Goal: Feedback & Contribution: Submit feedback/report problem

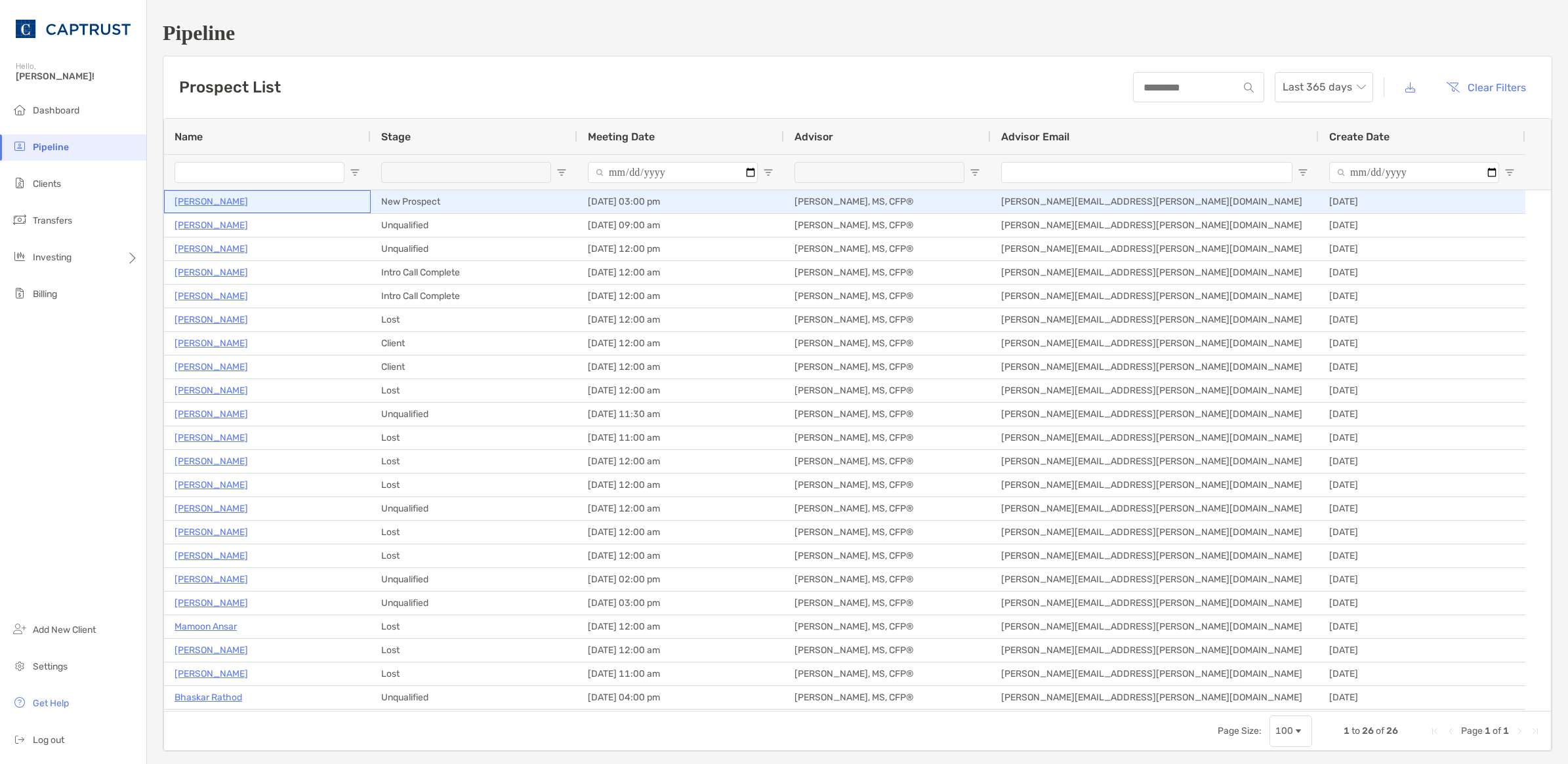
click at [233, 204] on p "[PERSON_NAME]" at bounding box center [212, 201] width 73 height 16
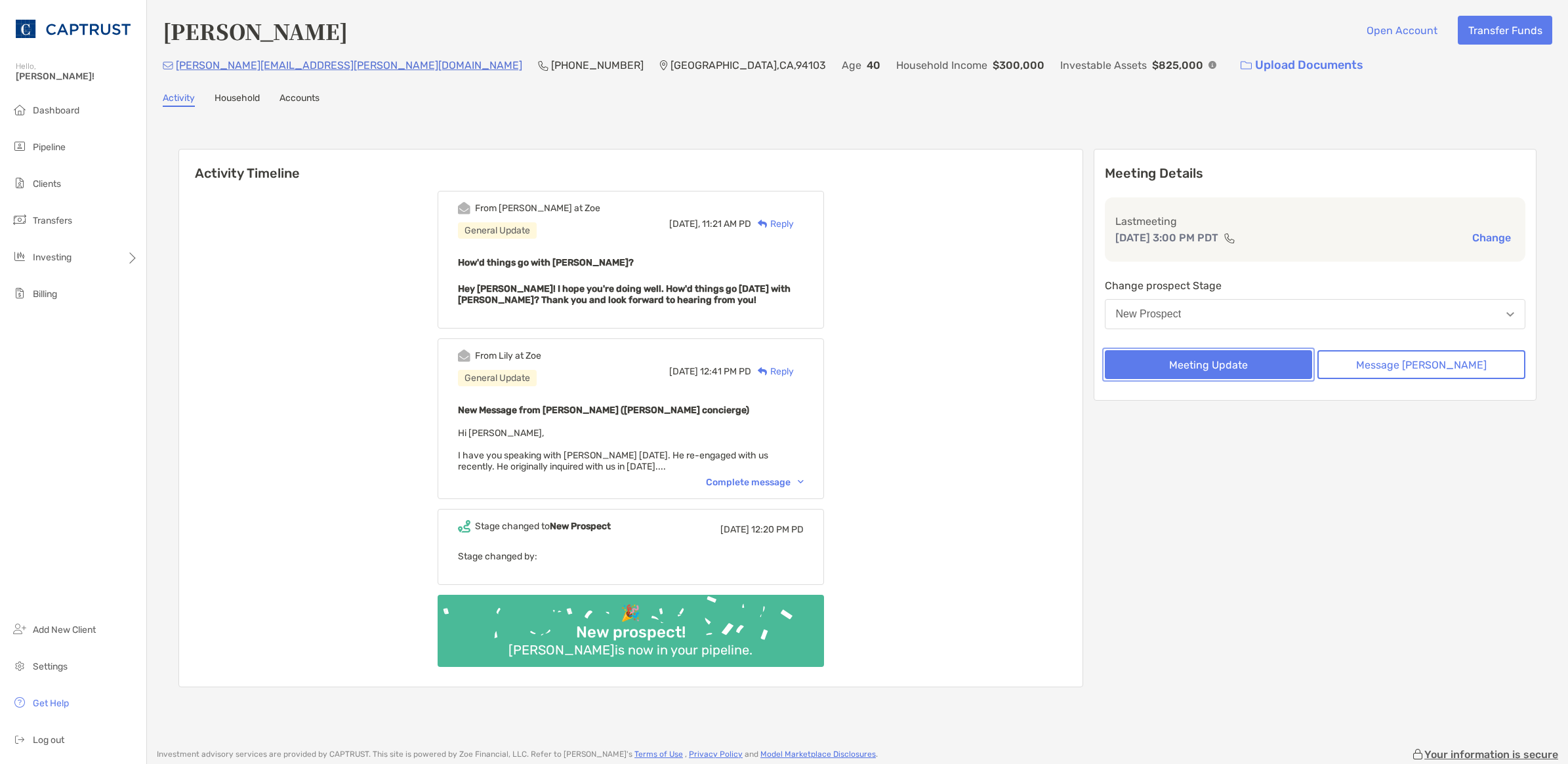
click at [1227, 361] on button "Meeting Update" at bounding box center [1209, 364] width 208 height 29
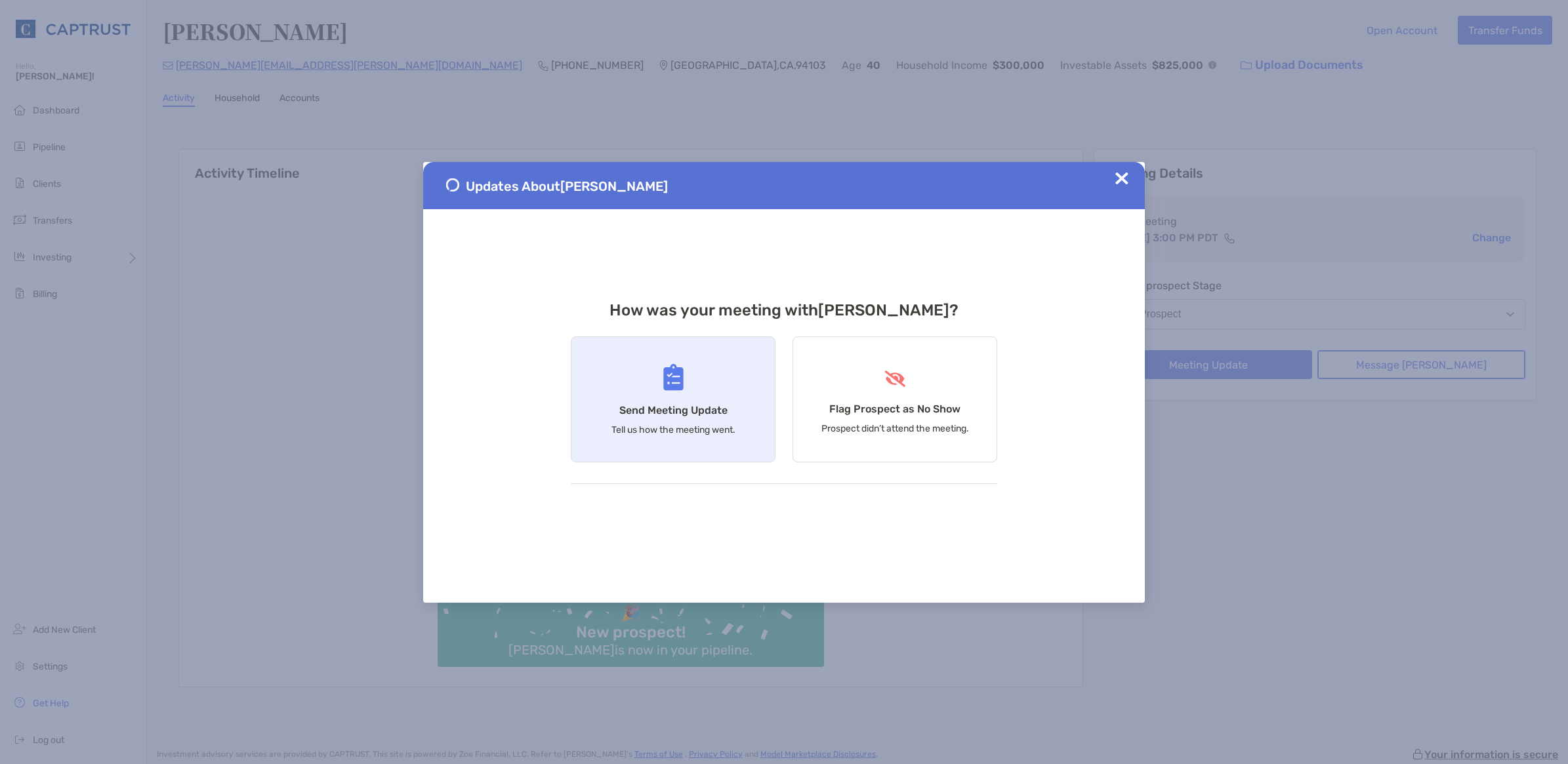
click at [656, 382] on div "Send Meeting Update Tell us how the meeting went." at bounding box center [673, 399] width 205 height 126
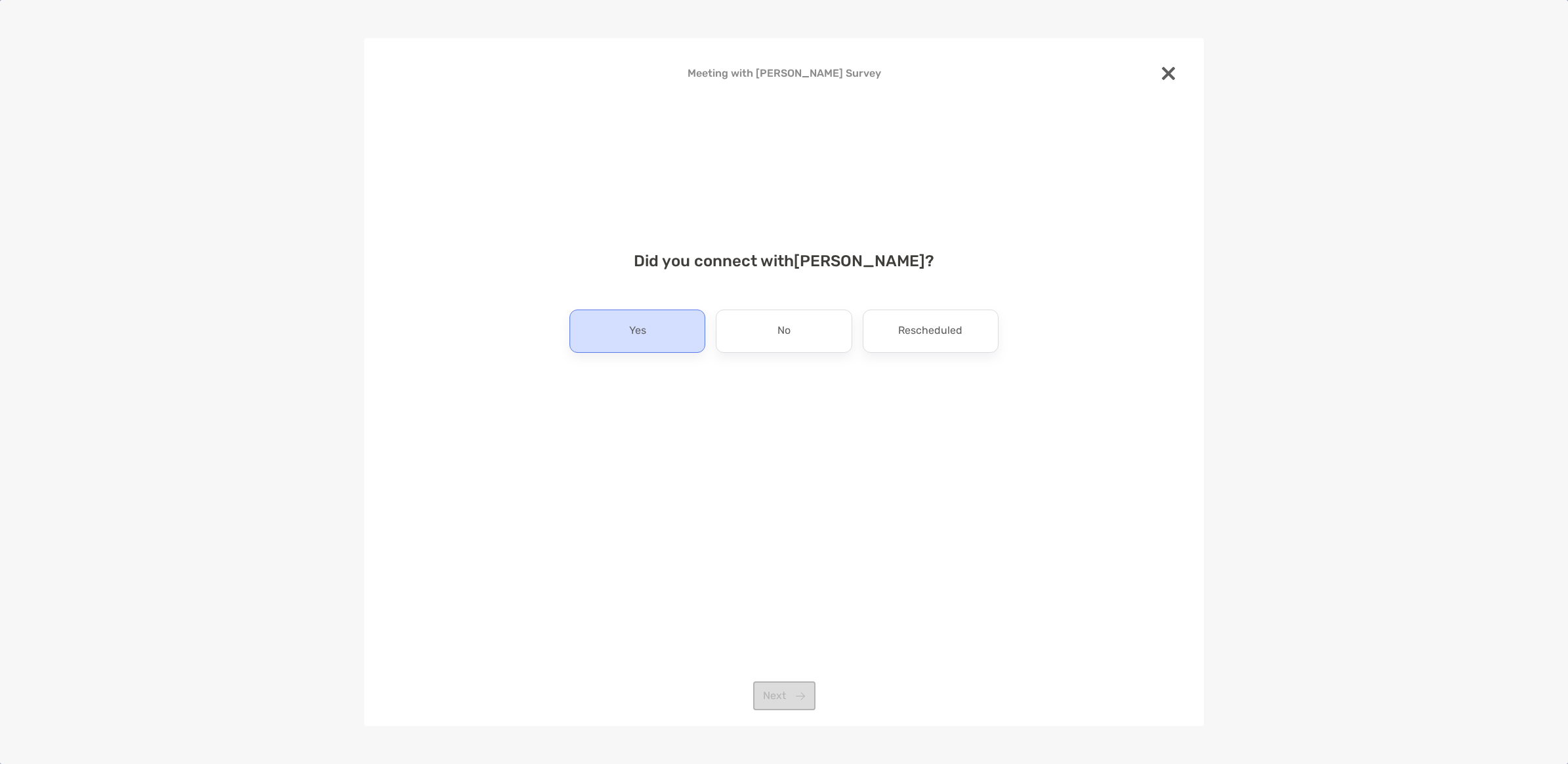
click at [668, 334] on div "Yes" at bounding box center [637, 331] width 136 height 43
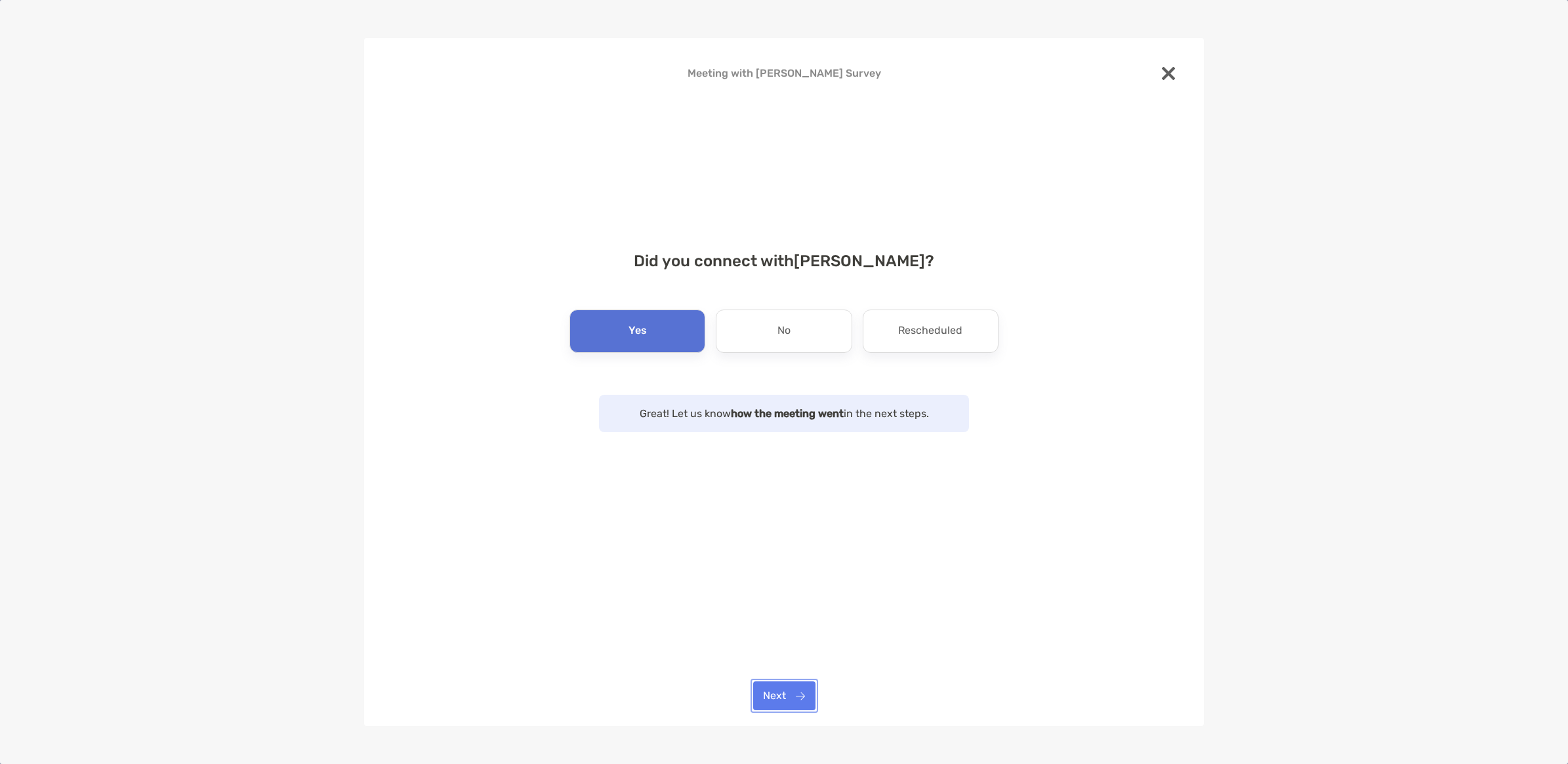
click at [770, 691] on button "Next" at bounding box center [784, 696] width 62 height 29
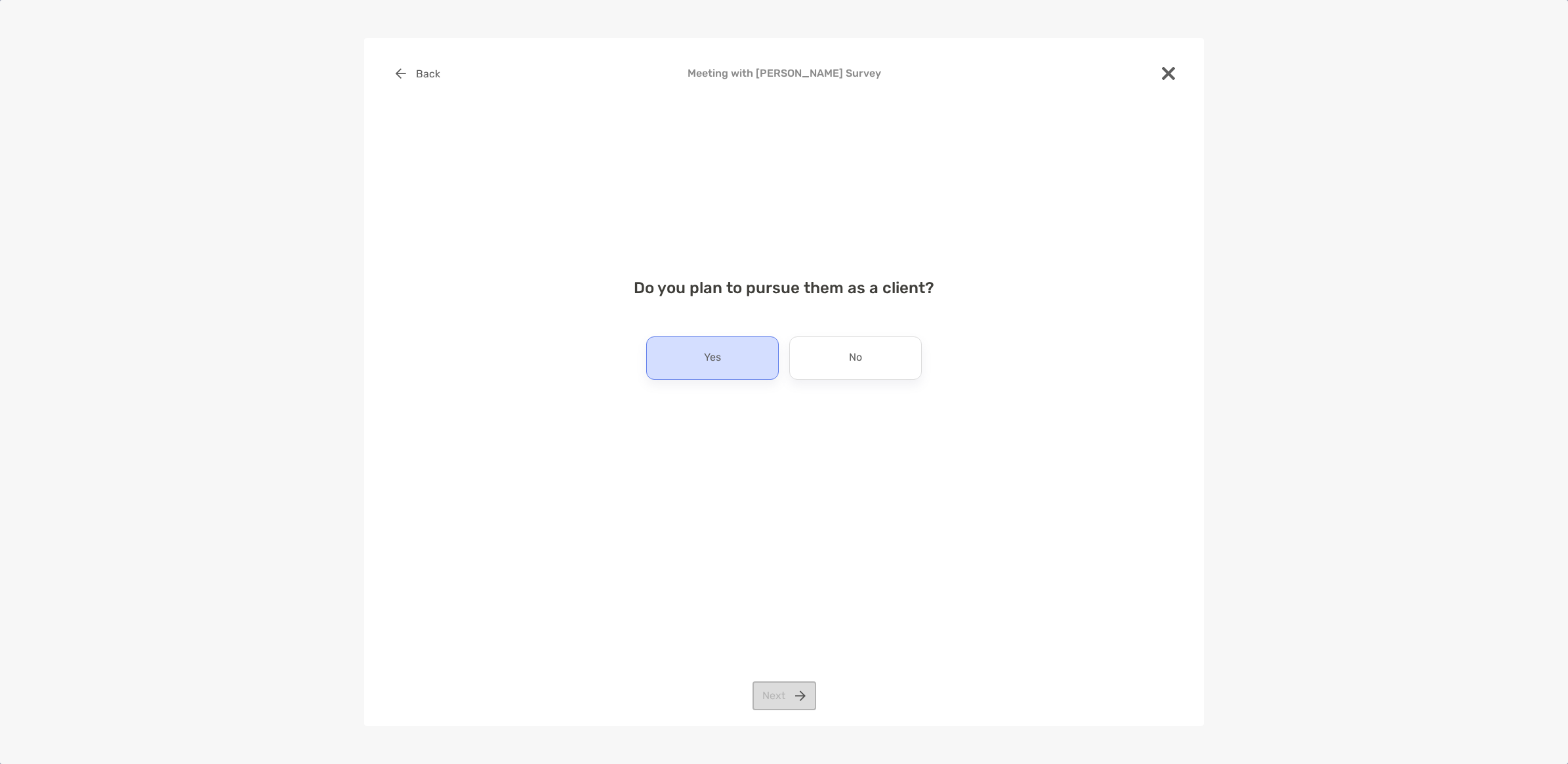
click at [726, 358] on div "Yes" at bounding box center [713, 358] width 132 height 43
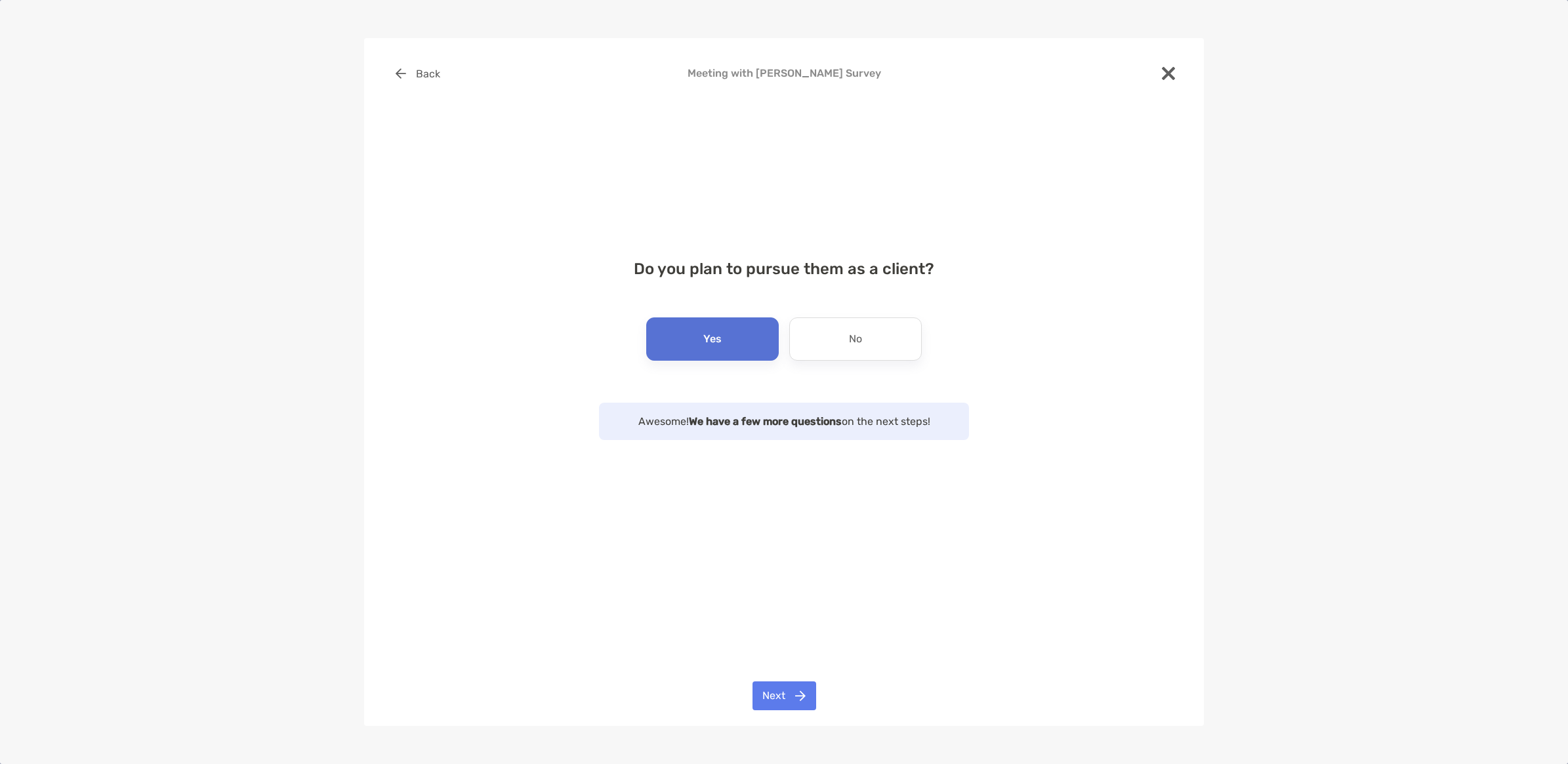
click at [726, 358] on div "Yes" at bounding box center [713, 339] width 132 height 43
click at [730, 342] on div "Yes" at bounding box center [713, 339] width 132 height 43
click at [799, 694] on button "Next" at bounding box center [784, 696] width 64 height 29
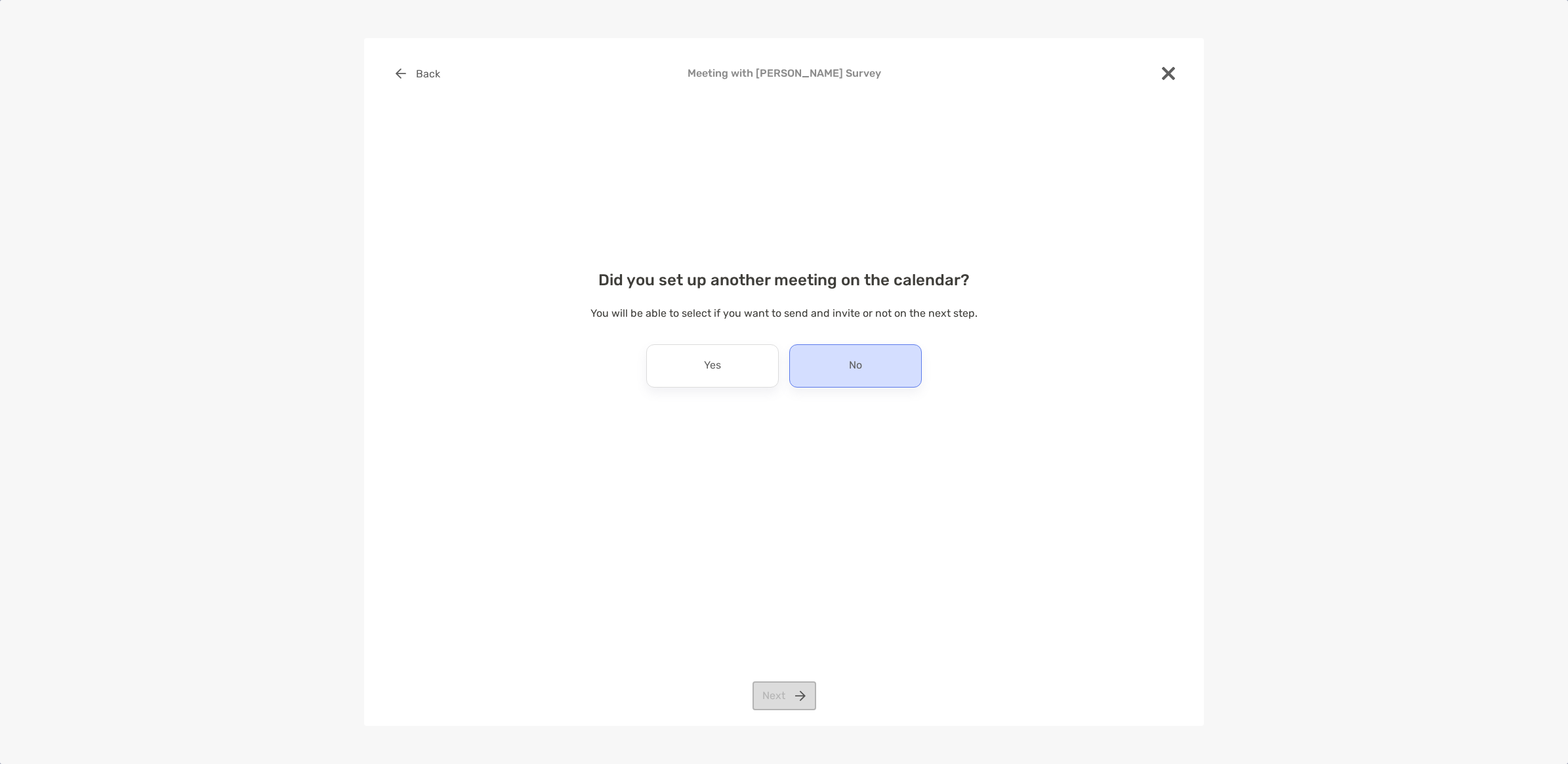
click at [841, 365] on div "No" at bounding box center [855, 366] width 132 height 43
click at [792, 693] on button "Next" at bounding box center [784, 696] width 64 height 29
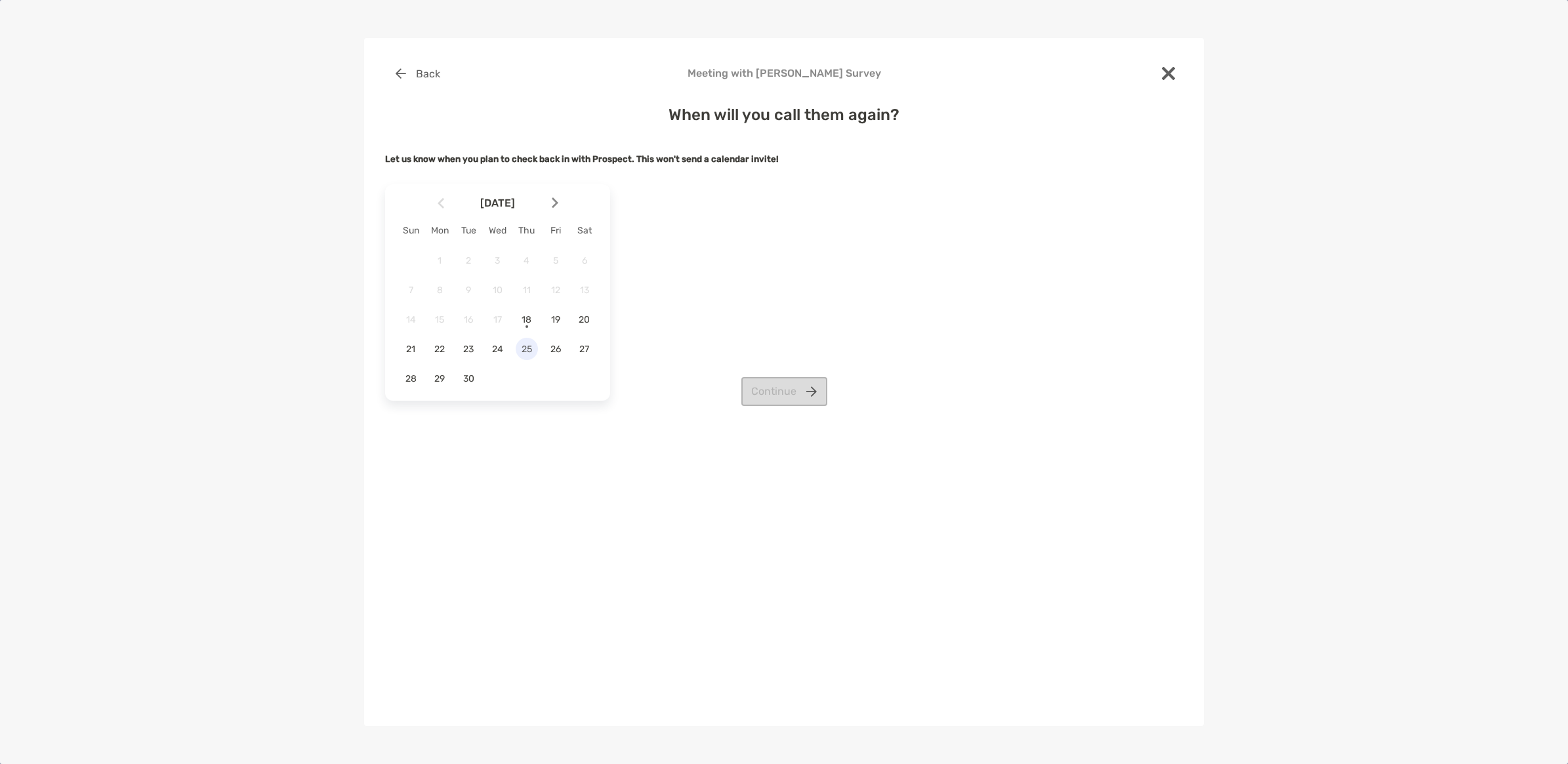
click at [526, 356] on div "25" at bounding box center [527, 349] width 22 height 22
drag, startPoint x: 500, startPoint y: 353, endPoint x: 509, endPoint y: 354, distance: 9.1
click at [500, 353] on span "24" at bounding box center [497, 349] width 22 height 11
drag, startPoint x: 464, startPoint y: 351, endPoint x: 463, endPoint y: 358, distance: 7.1
click at [463, 358] on div "23" at bounding box center [468, 349] width 22 height 22
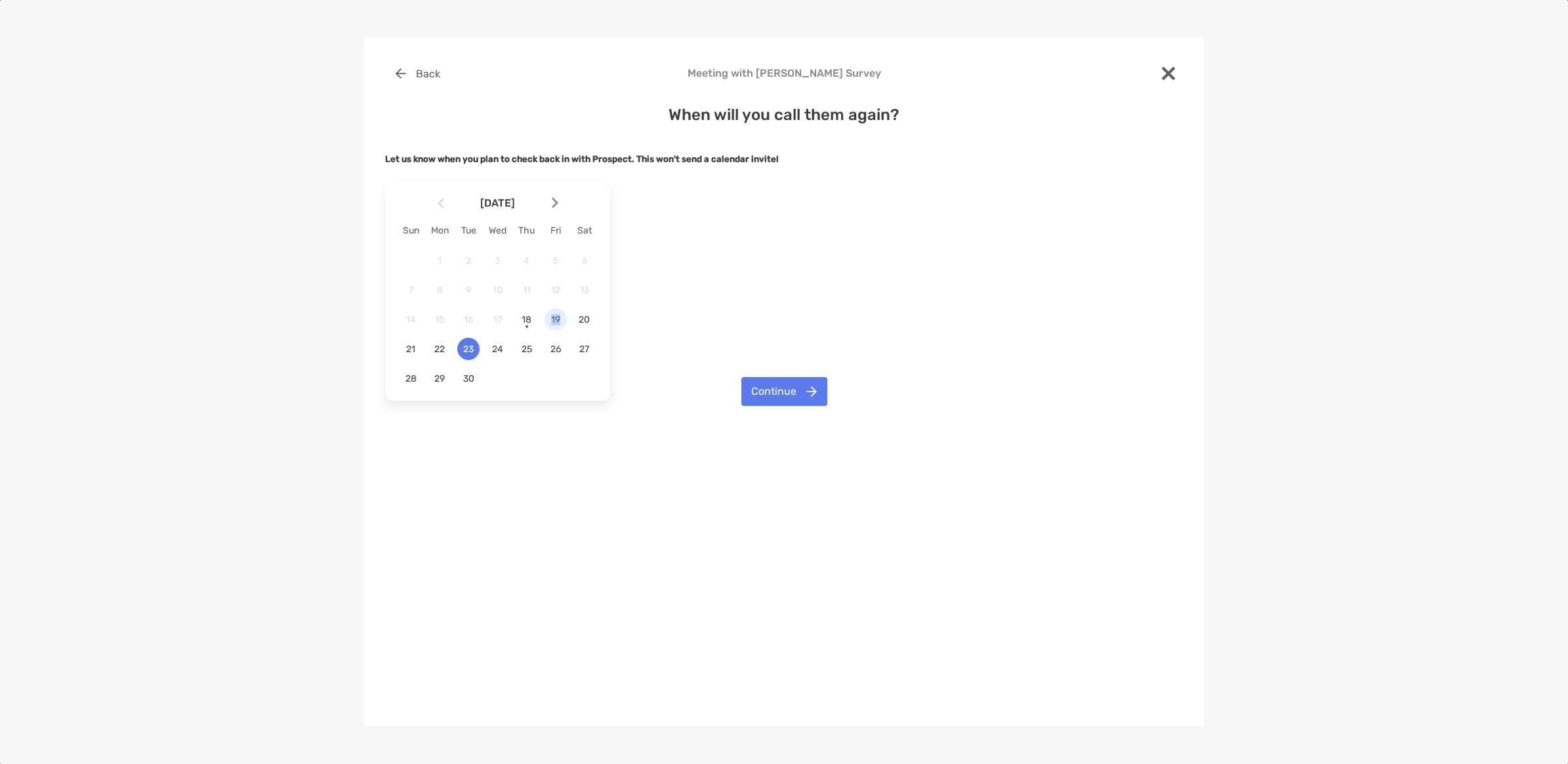
click at [555, 327] on div "19" at bounding box center [555, 320] width 22 height 22
click at [783, 389] on button "Continue" at bounding box center [784, 391] width 86 height 29
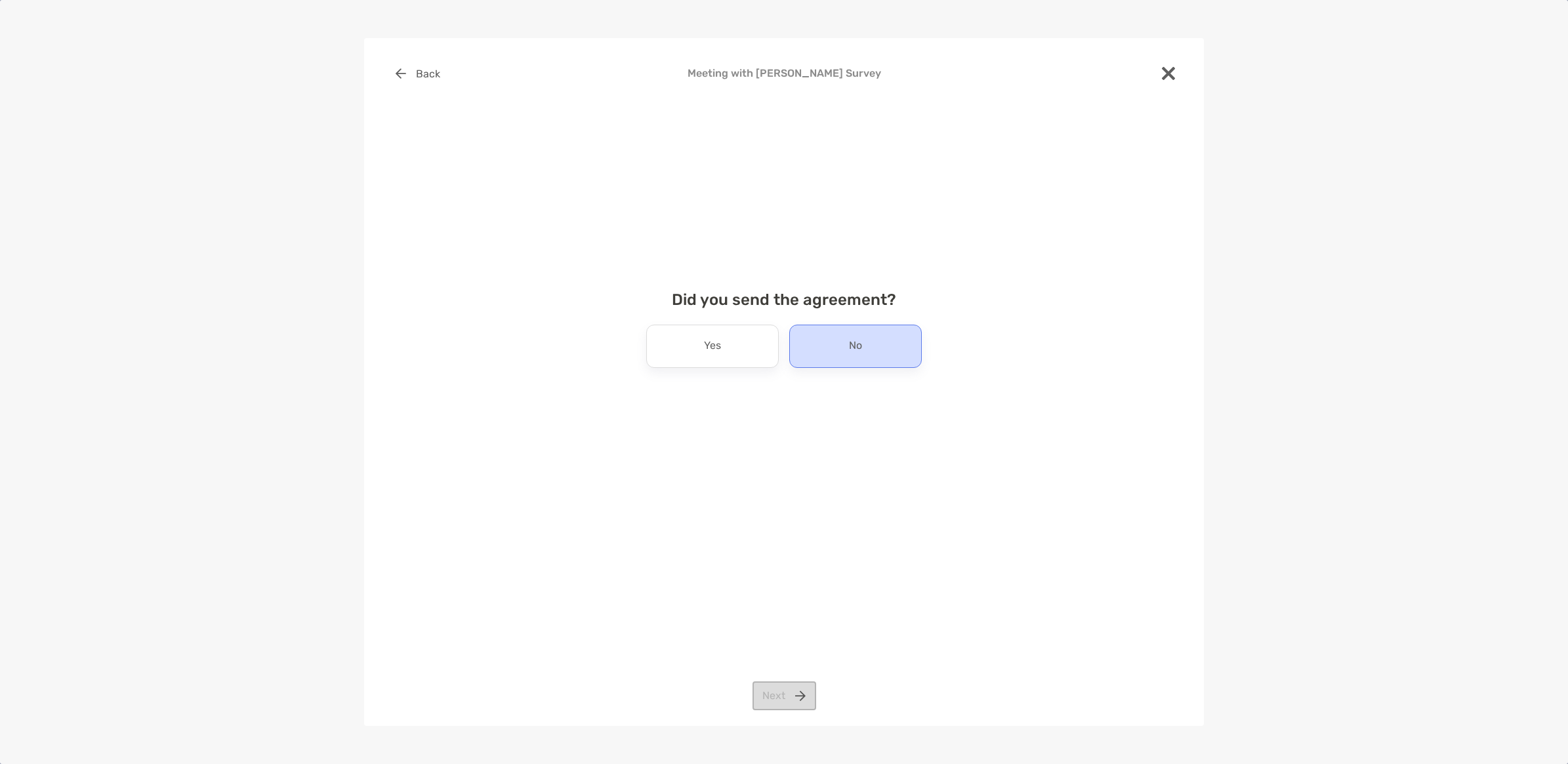
click at [855, 342] on p "No" at bounding box center [856, 346] width 13 height 21
click at [776, 697] on button "Next" at bounding box center [784, 696] width 64 height 29
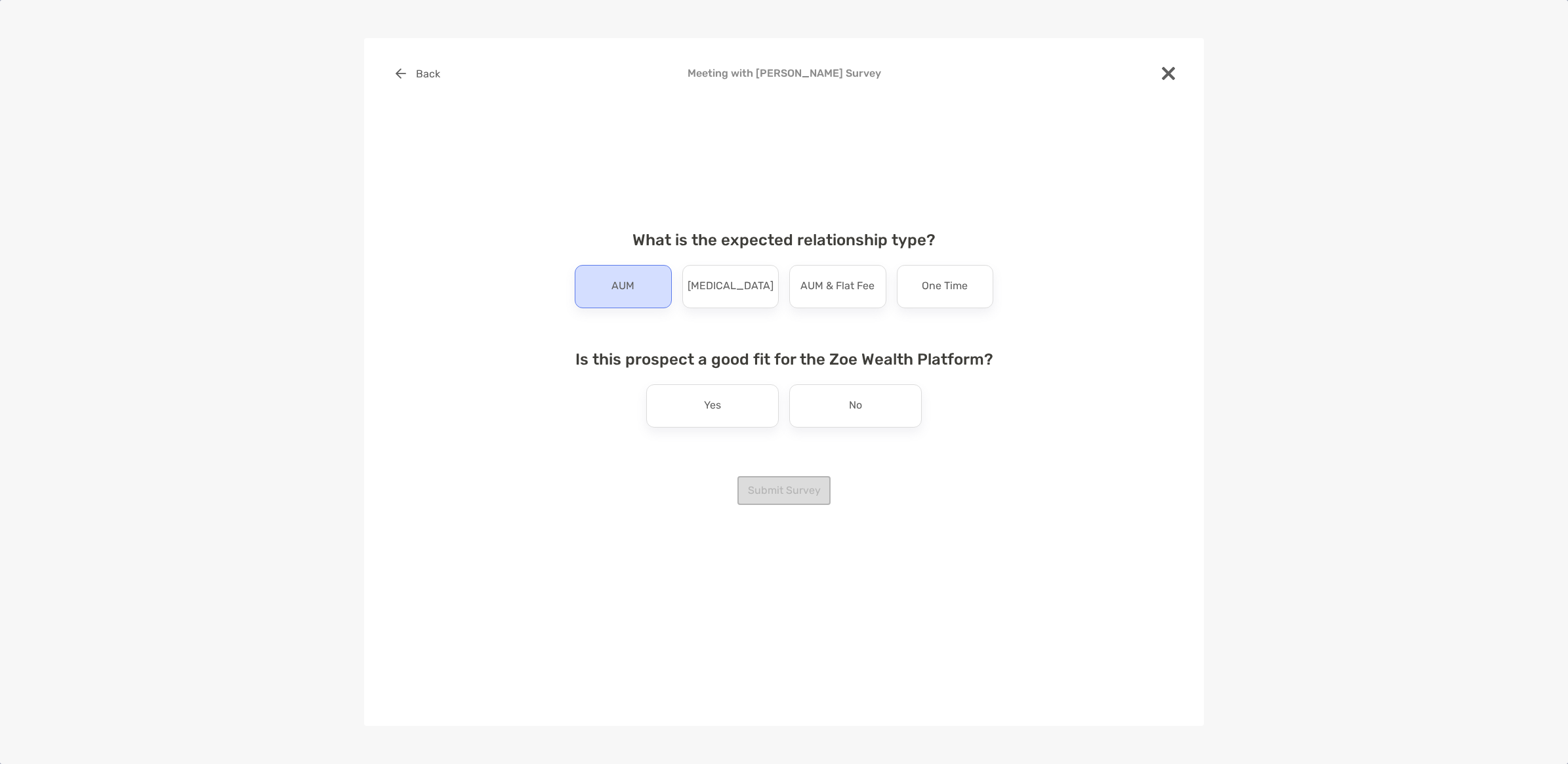
click at [620, 286] on p "AUM" at bounding box center [622, 286] width 23 height 21
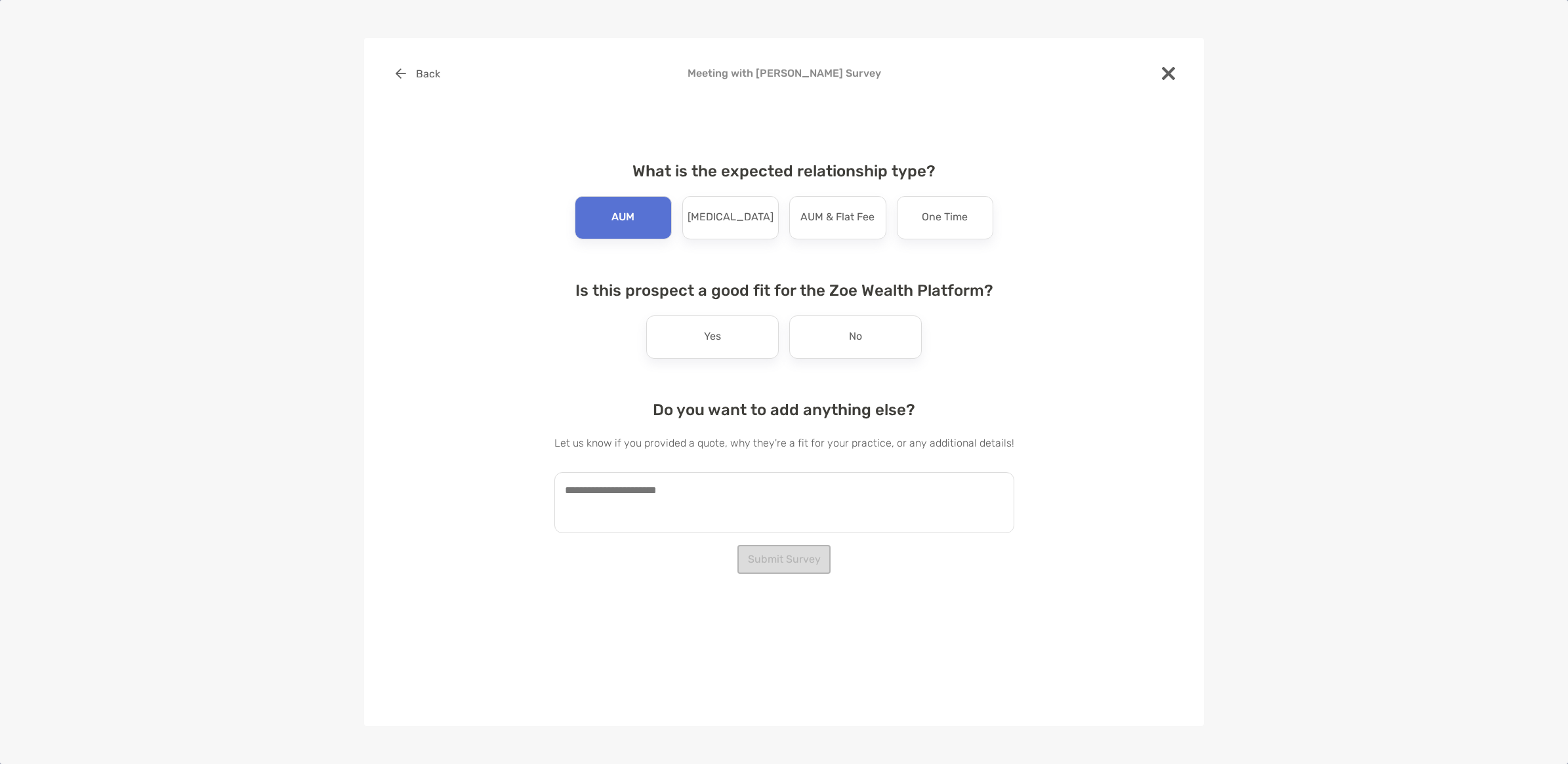
drag, startPoint x: 708, startPoint y: 346, endPoint x: 715, endPoint y: 362, distance: 17.5
click at [708, 348] on div "Yes" at bounding box center [713, 337] width 132 height 43
click at [745, 497] on textarea at bounding box center [785, 502] width 460 height 61
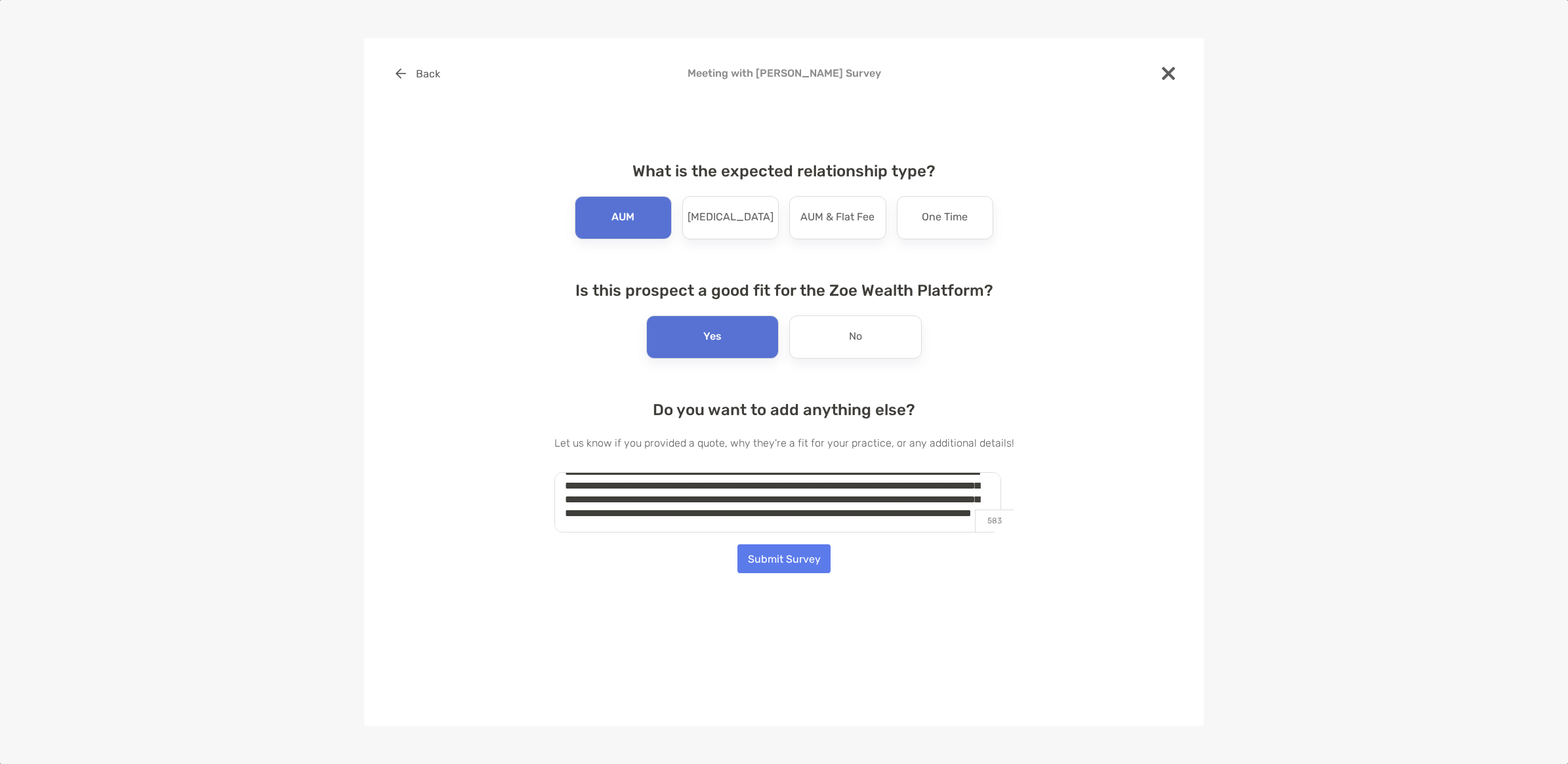
scroll to position [33, 0]
type textarea "**********"
click at [797, 558] on button "Submit Survey" at bounding box center [784, 558] width 93 height 29
